Goal: Transaction & Acquisition: Purchase product/service

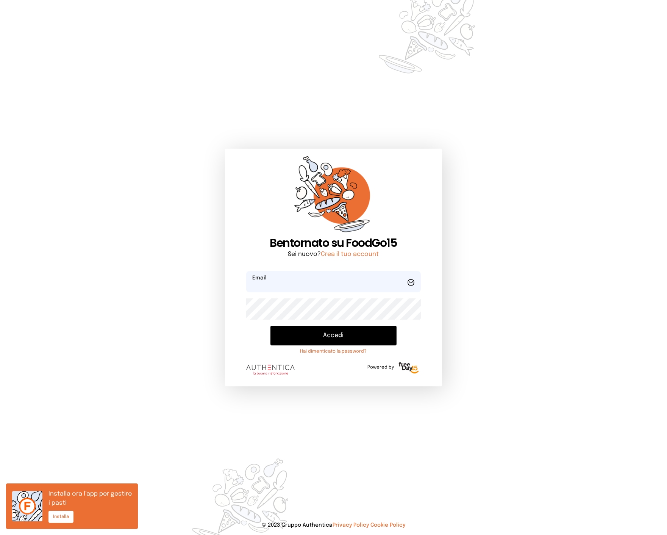
type input "**********"
click at [309, 328] on button "Accedi" at bounding box center [334, 336] width 127 height 20
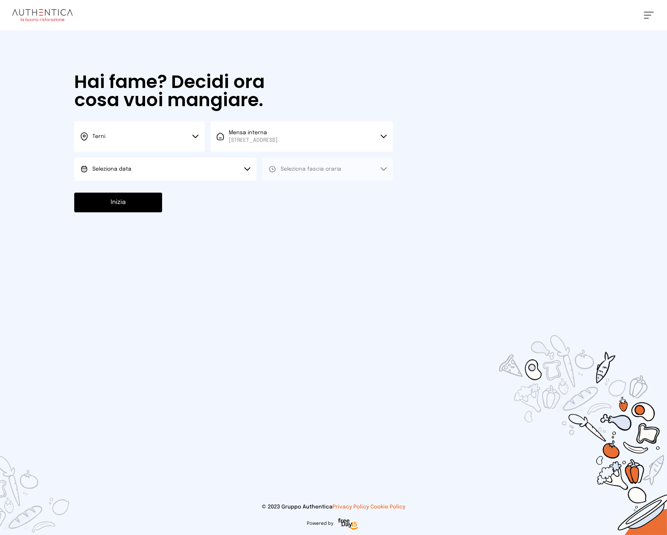
click at [217, 174] on button "Seleziona data" at bounding box center [165, 169] width 182 height 23
drag, startPoint x: 161, startPoint y: 192, endPoint x: 167, endPoint y: 192, distance: 5.7
click at [161, 192] on li "[DATE], [DATE]" at bounding box center [165, 190] width 182 height 20
click at [309, 174] on button "Seleziona fascia oraria" at bounding box center [328, 169] width 130 height 23
drag, startPoint x: 291, startPoint y: 192, endPoint x: 205, endPoint y: 196, distance: 85.4
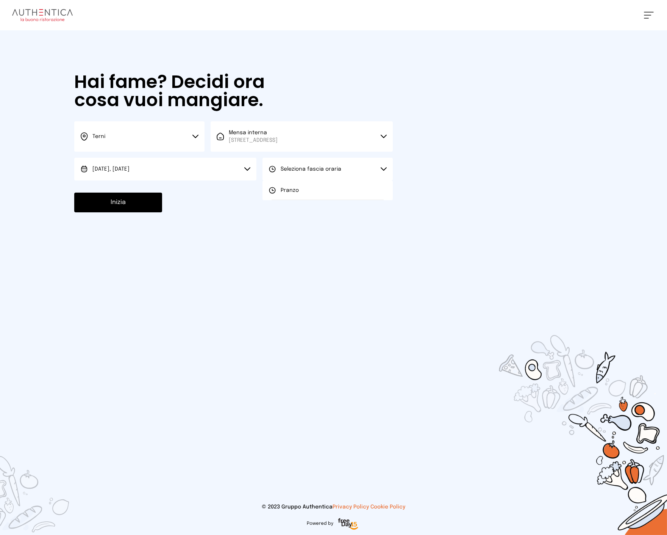
click at [290, 192] on span "Pranzo" at bounding box center [290, 190] width 18 height 8
click at [140, 202] on button "Inizia" at bounding box center [118, 203] width 88 height 20
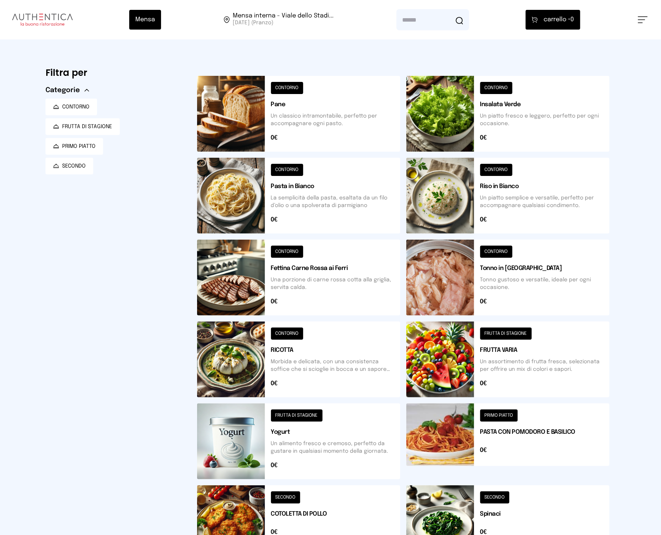
click at [325, 124] on button at bounding box center [298, 114] width 203 height 76
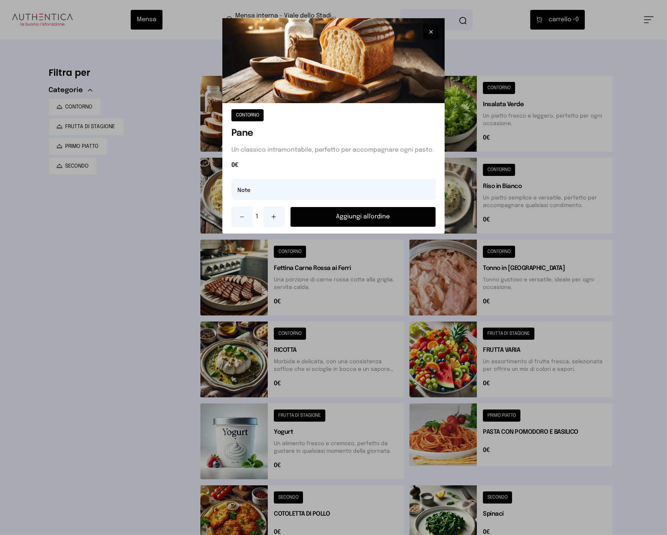
click at [370, 215] on button "Aggiungi all'ordine" at bounding box center [363, 217] width 145 height 20
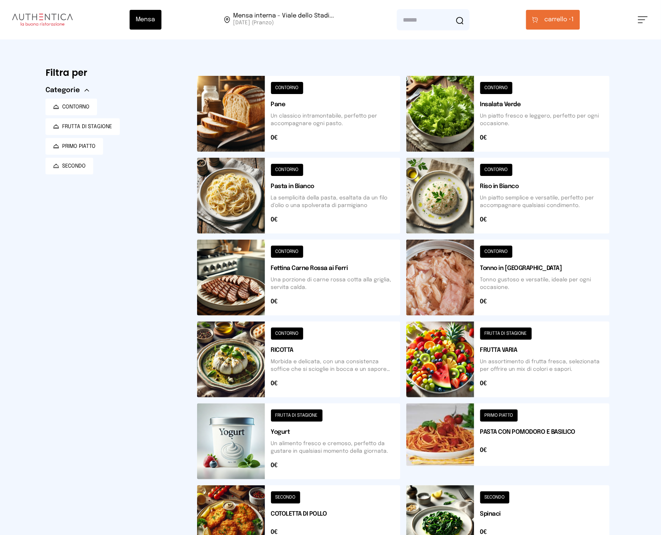
click at [346, 291] on button at bounding box center [298, 278] width 203 height 76
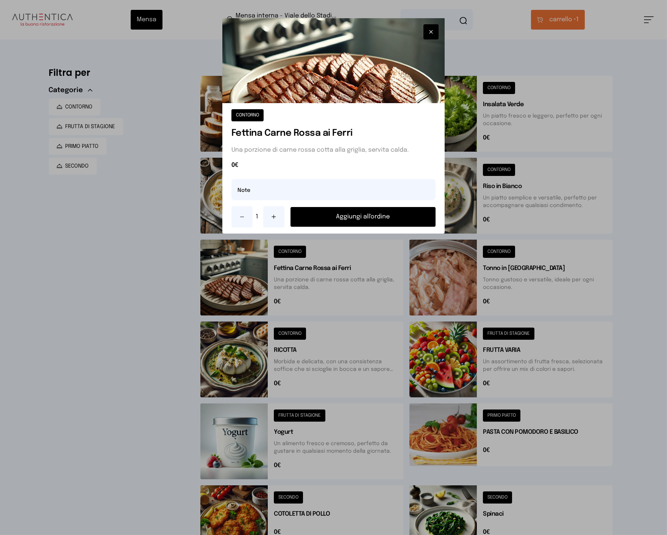
click at [362, 220] on button "Aggiungi all'ordine" at bounding box center [363, 217] width 145 height 20
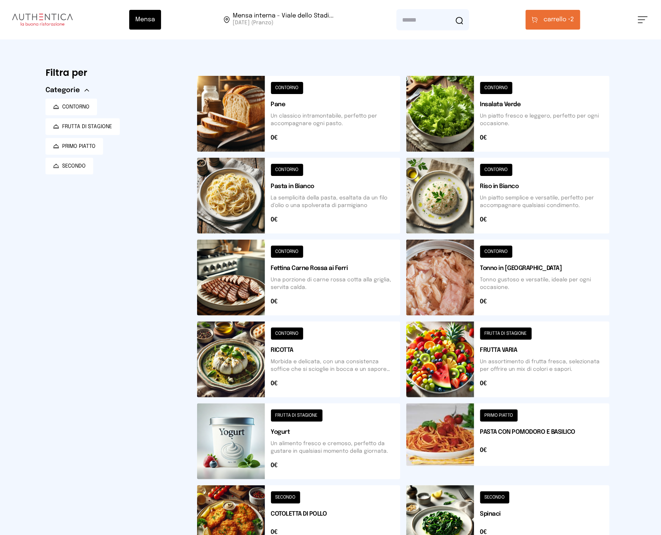
scroll to position [42, 0]
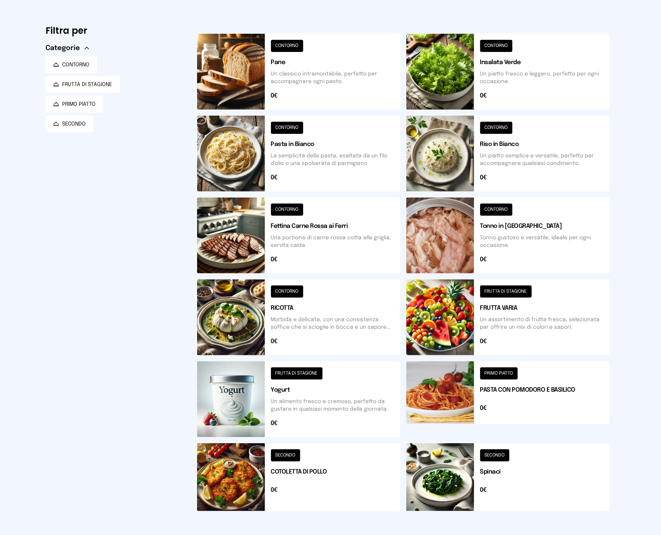
click at [532, 313] on button at bounding box center [507, 317] width 203 height 76
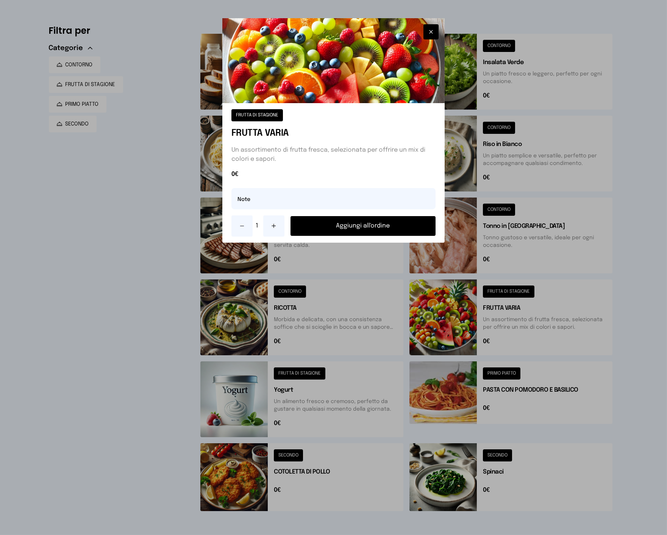
drag, startPoint x: 374, startPoint y: 222, endPoint x: 360, endPoint y: 241, distance: 24.1
click at [374, 222] on button "Aggiungi all'ordine" at bounding box center [363, 226] width 145 height 20
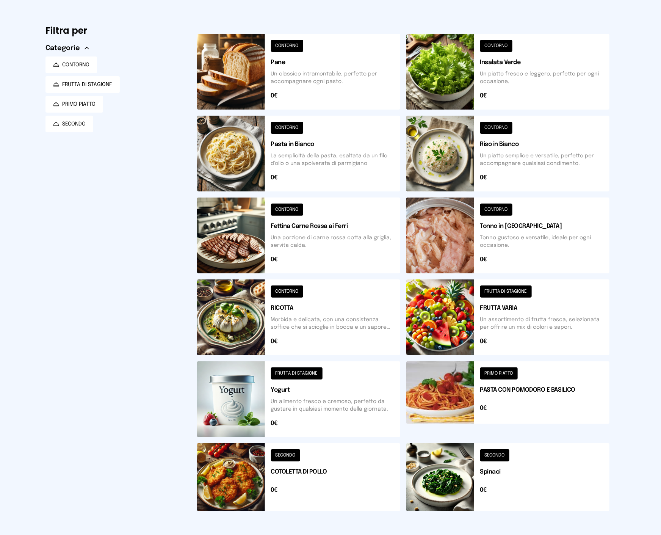
click at [303, 387] on button at bounding box center [298, 399] width 203 height 76
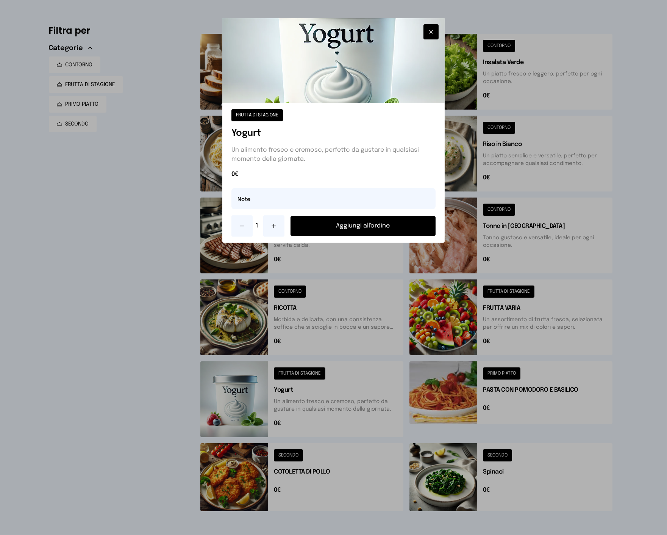
click at [358, 227] on button "Aggiungi all'ordine" at bounding box center [363, 226] width 145 height 20
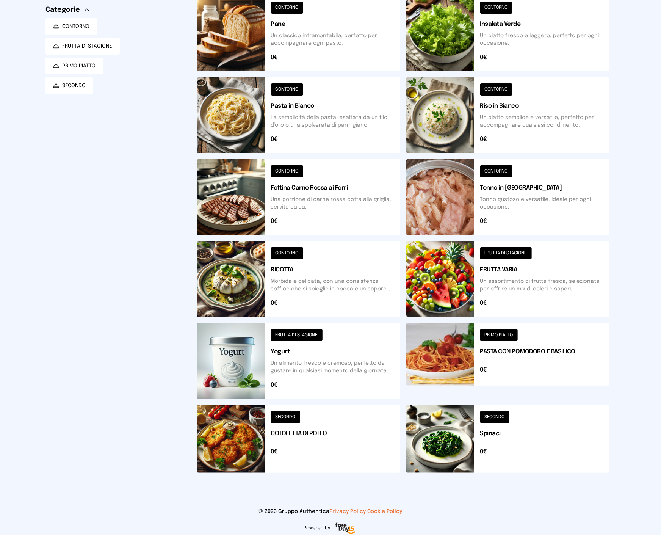
scroll to position [85, 0]
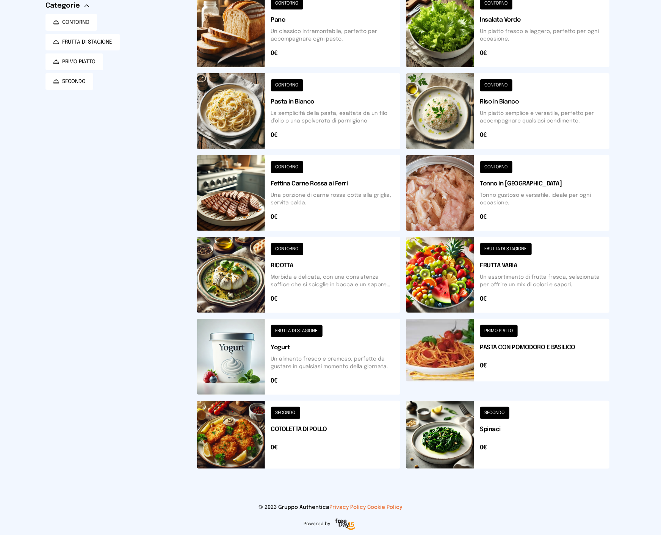
click at [531, 438] on button at bounding box center [507, 435] width 203 height 68
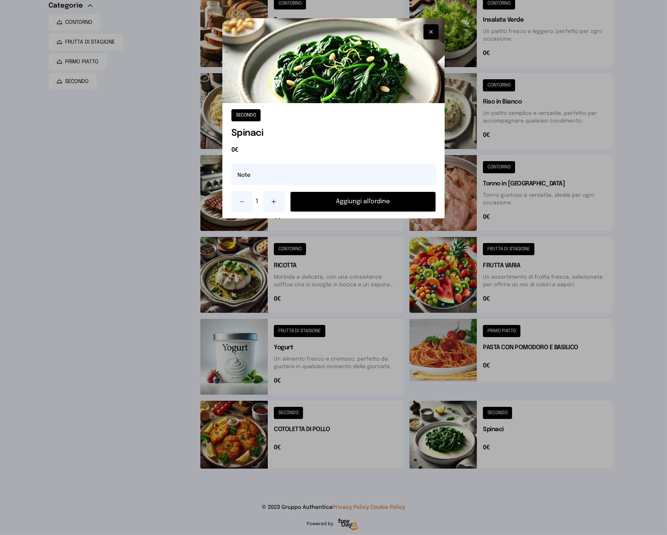
click at [344, 200] on button "Aggiungi all'ordine" at bounding box center [363, 202] width 145 height 20
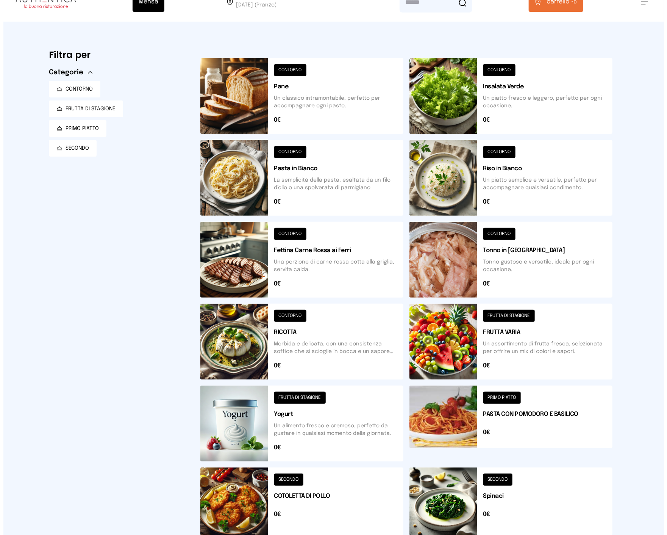
scroll to position [0, 0]
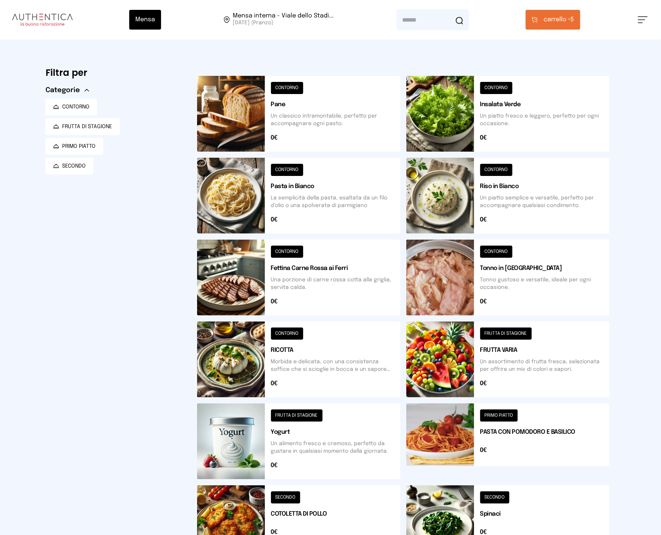
click at [556, 20] on span "carrello •" at bounding box center [557, 19] width 27 height 9
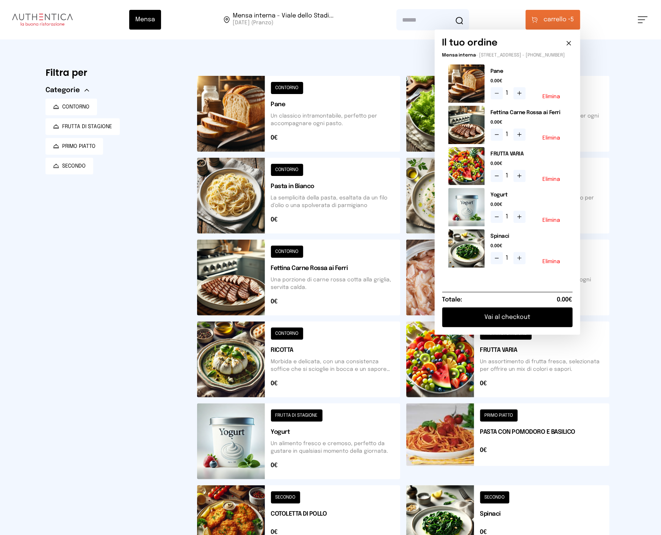
click at [523, 179] on icon at bounding box center [520, 176] width 6 height 6
click at [518, 221] on button at bounding box center [520, 217] width 12 height 12
click at [487, 323] on button "Vai al checkout" at bounding box center [507, 317] width 130 height 20
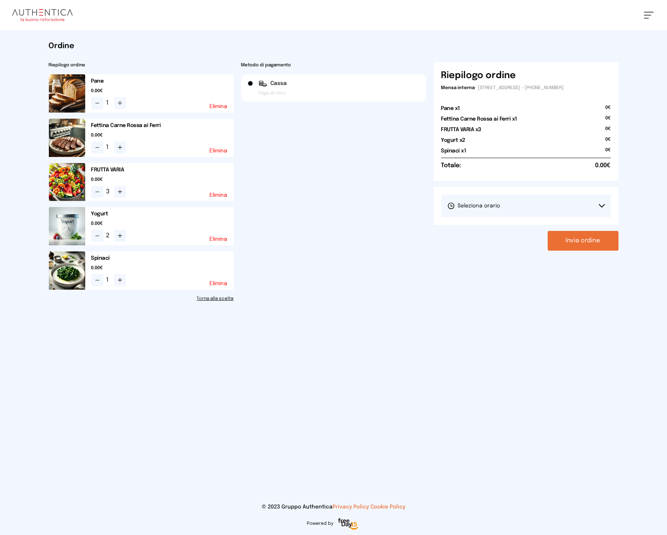
drag, startPoint x: 518, startPoint y: 211, endPoint x: 507, endPoint y: 230, distance: 22.8
click at [518, 211] on button "Seleziona orario" at bounding box center [527, 205] width 170 height 23
click at [490, 226] on span "1° Turno (13:00 - 15:00)" at bounding box center [476, 227] width 57 height 8
click at [122, 191] on icon at bounding box center [120, 192] width 6 height 6
click at [586, 243] on button "Invia ordine" at bounding box center [583, 241] width 71 height 20
